Goal: Browse casually

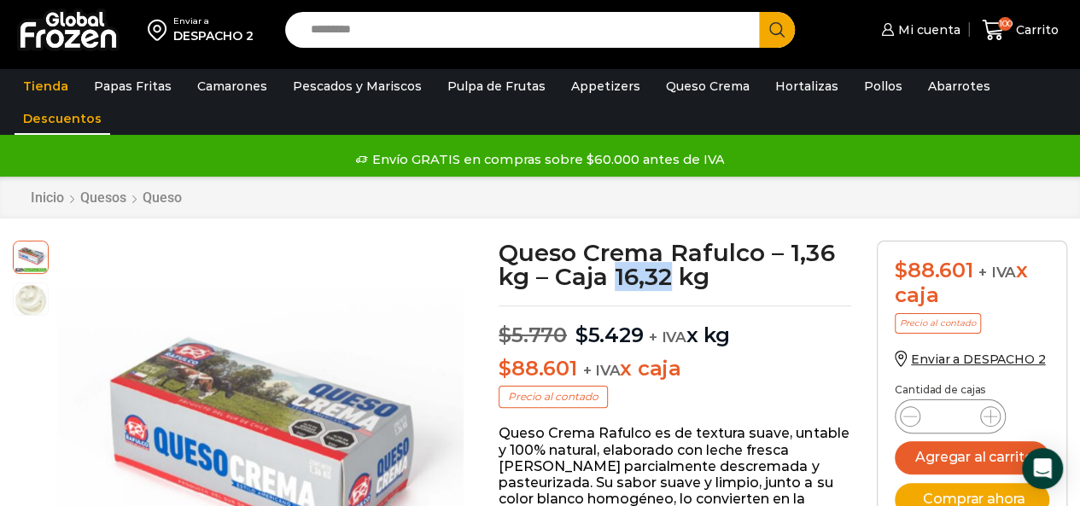
click at [65, 116] on link "Descuentos" at bounding box center [63, 118] width 96 height 32
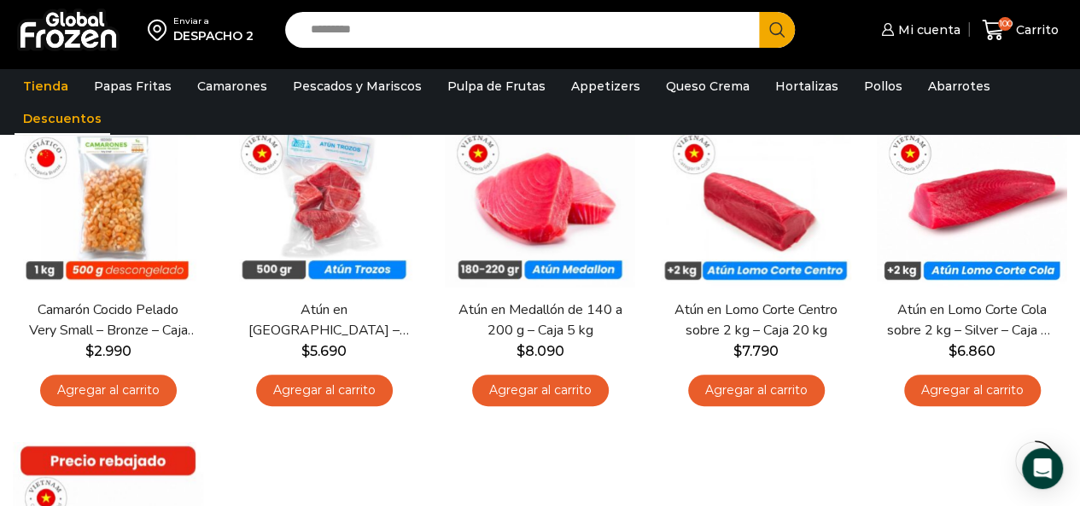
scroll to position [171, 0]
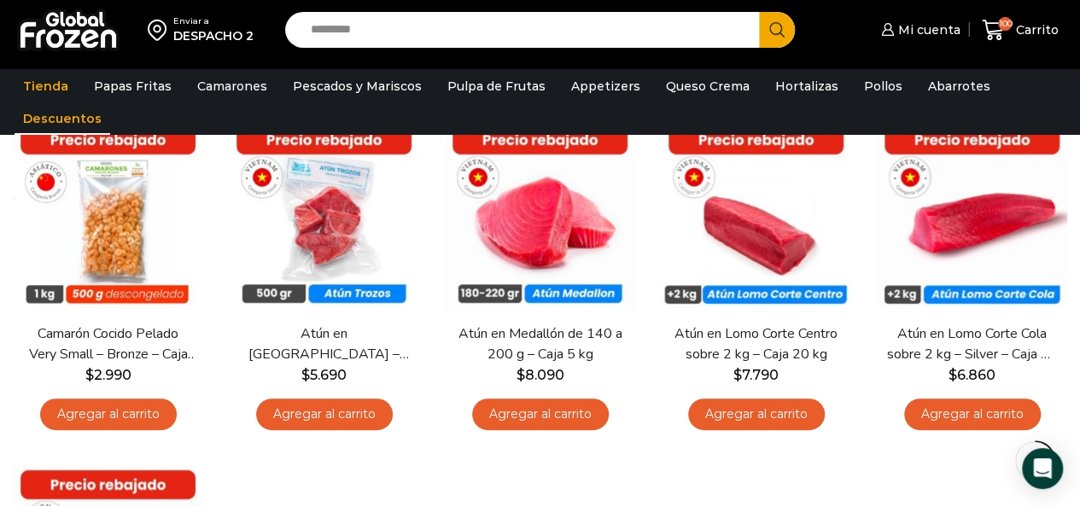
click at [1051, 93] on ul "Tienda Papas Fritas Papas Bastón Papas Especiales Camarones Camarones Crudos Pe…" at bounding box center [540, 102] width 1060 height 65
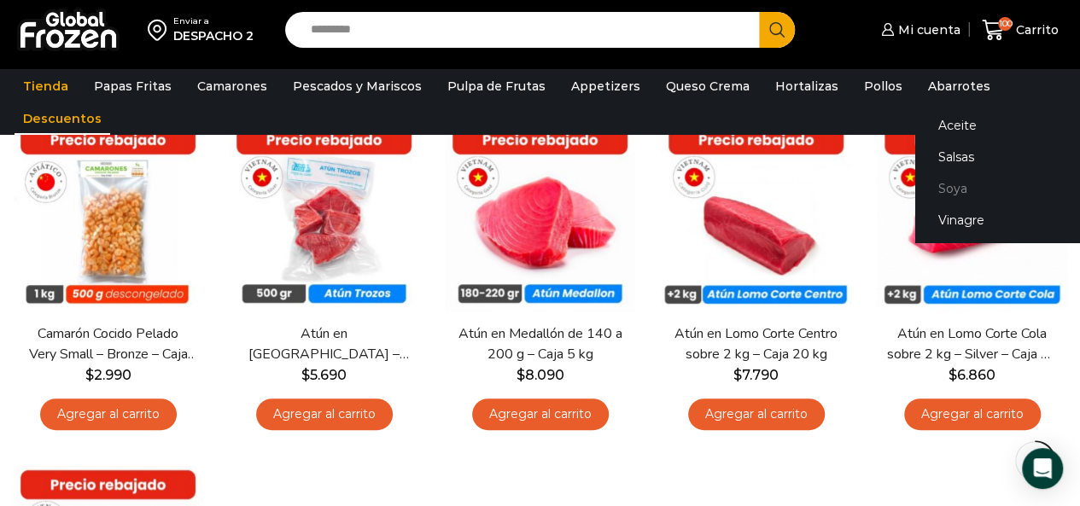
click at [933, 187] on link "Soya" at bounding box center [1022, 188] width 215 height 32
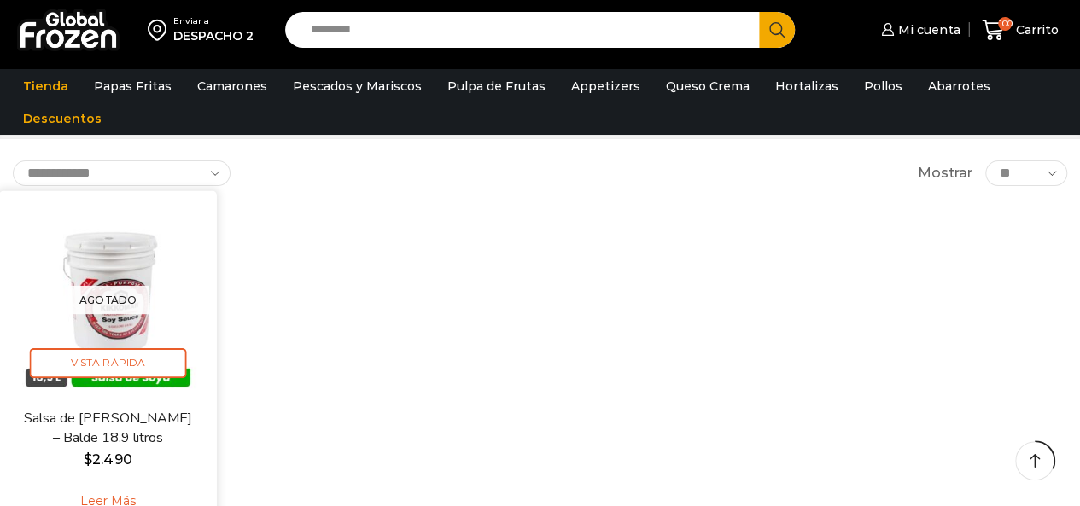
scroll to position [256, 0]
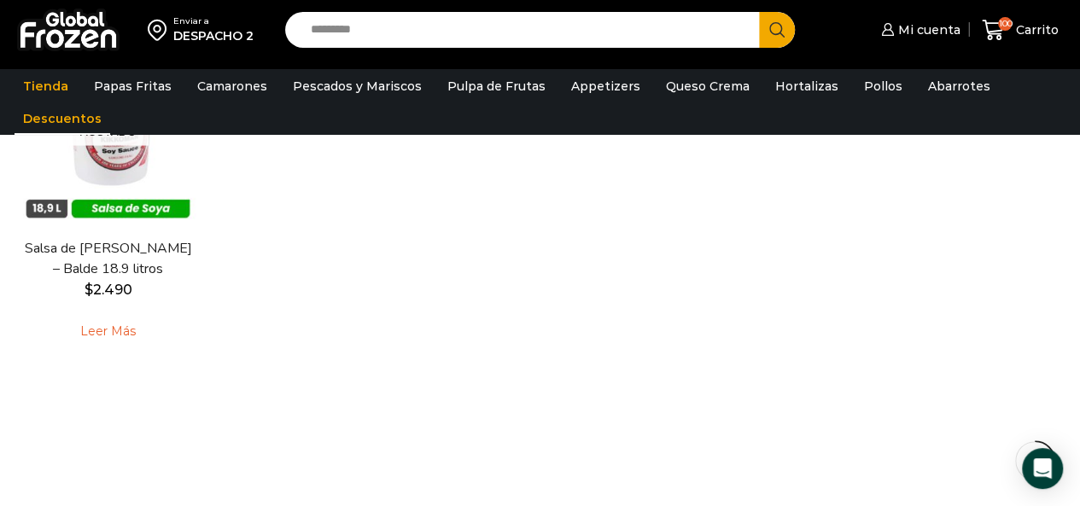
click at [54, 113] on link "Descuentos" at bounding box center [63, 118] width 96 height 32
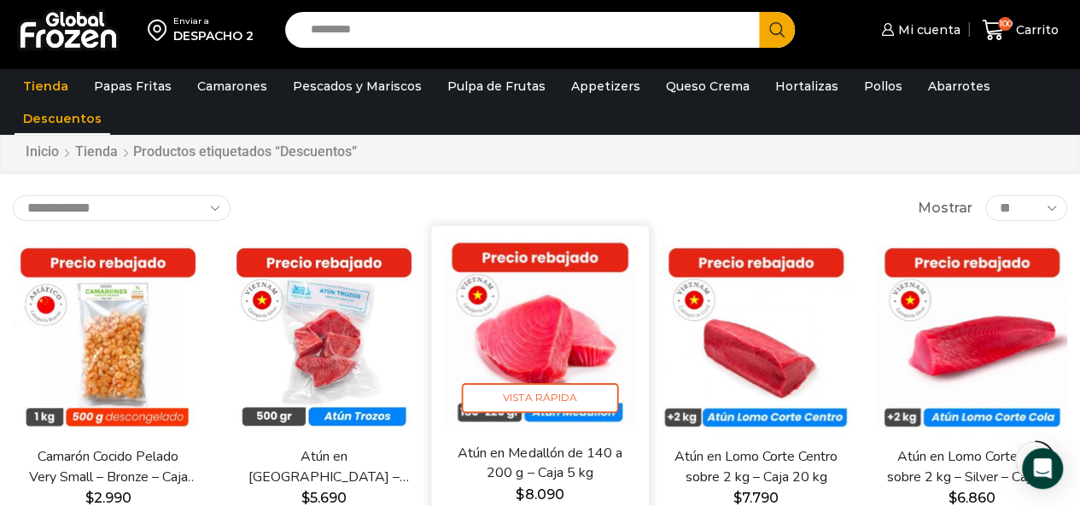
scroll to position [171, 0]
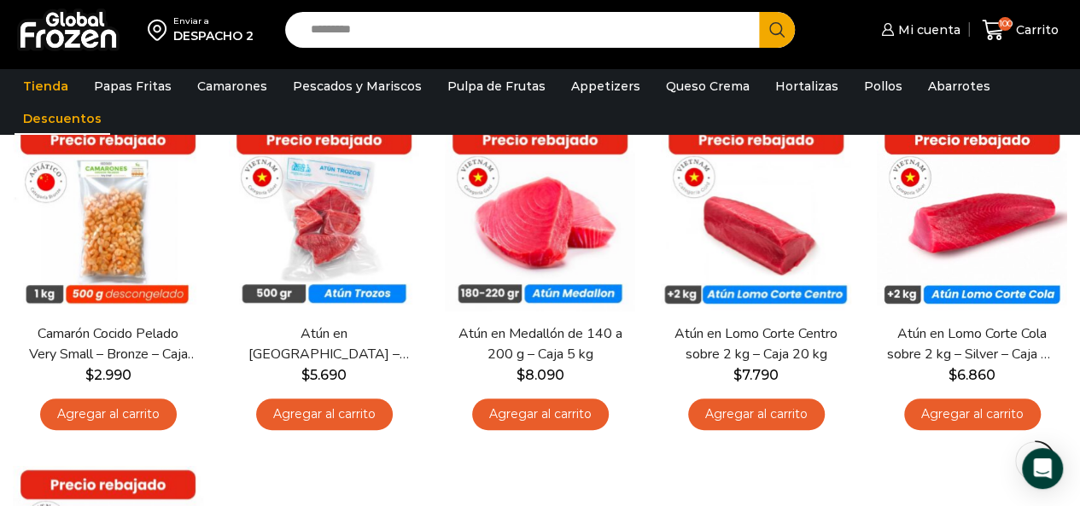
click at [388, 38] on input "Search input" at bounding box center [526, 30] width 449 height 36
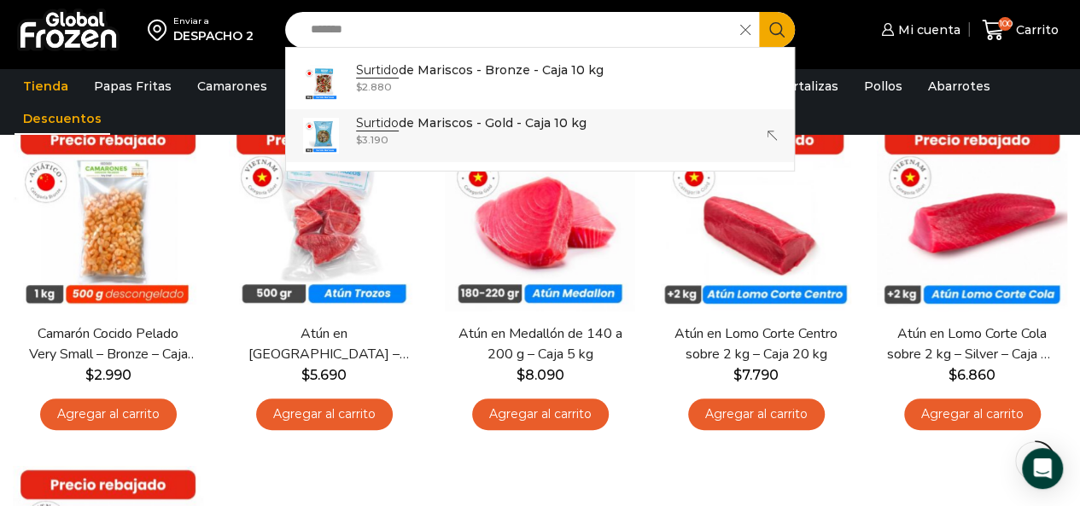
click at [394, 123] on strong "Surtido" at bounding box center [377, 123] width 43 height 16
type input "**********"
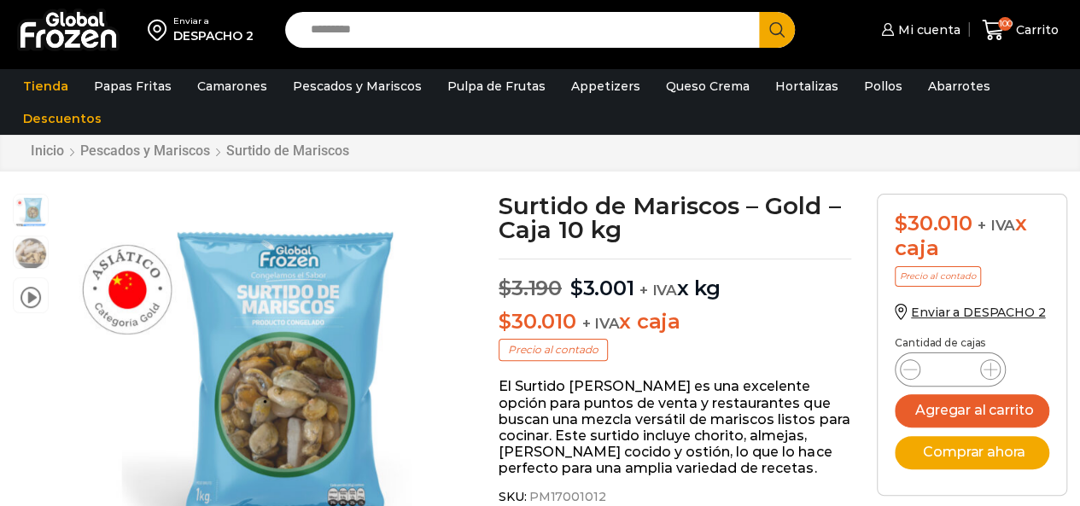
scroll to position [86, 0]
